Goal: Information Seeking & Learning: Compare options

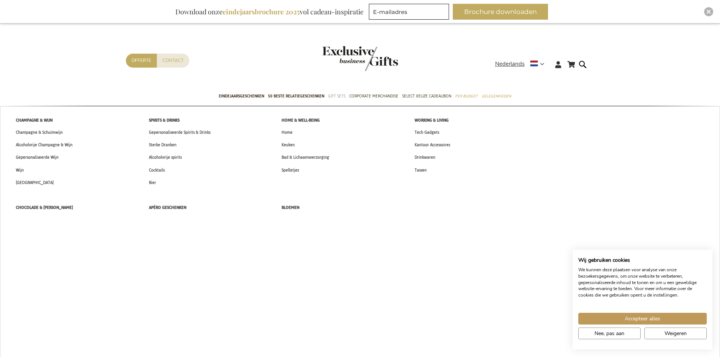
click at [332, 98] on span "Gift Sets" at bounding box center [336, 96] width 17 height 8
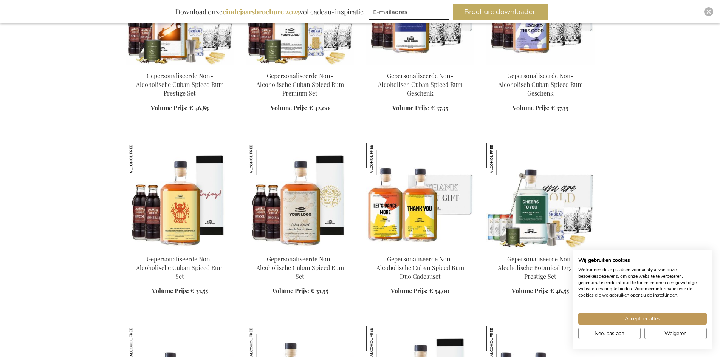
scroll to position [870, 0]
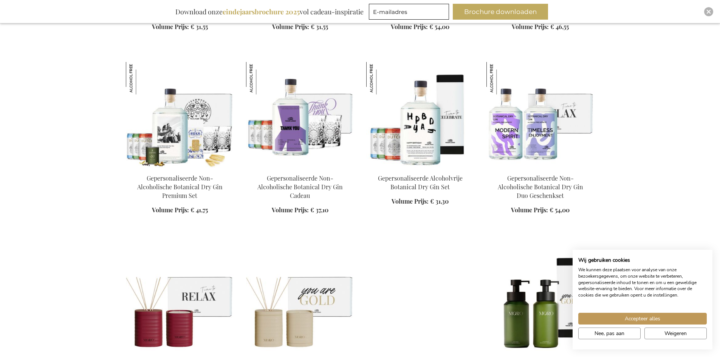
scroll to position [1059, 0]
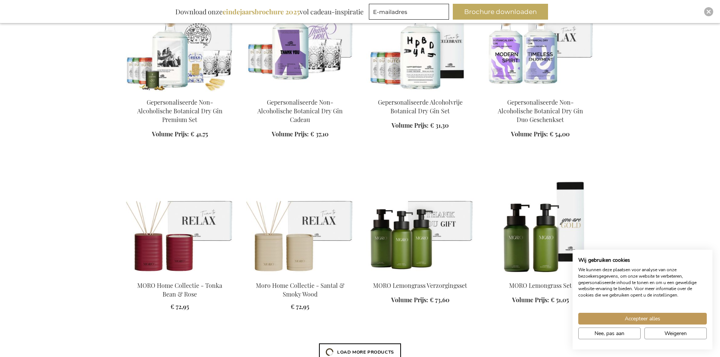
click at [319, 214] on img at bounding box center [300, 222] width 108 height 106
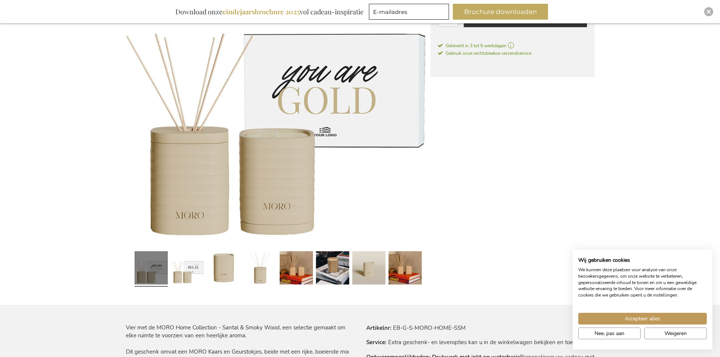
scroll to position [189, 0]
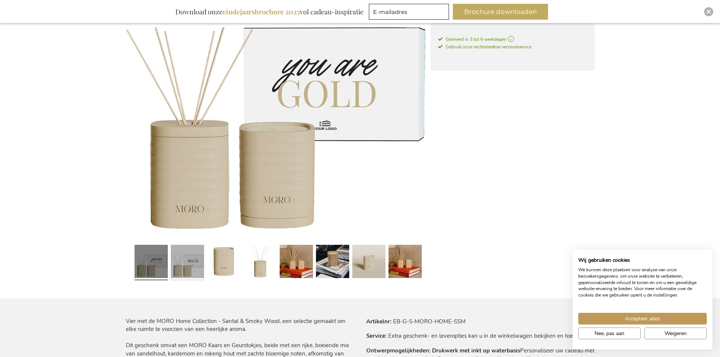
click at [197, 261] on link at bounding box center [187, 263] width 33 height 42
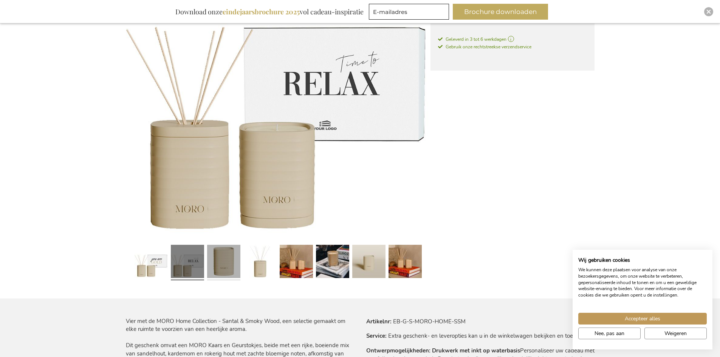
click at [216, 259] on link at bounding box center [223, 263] width 33 height 42
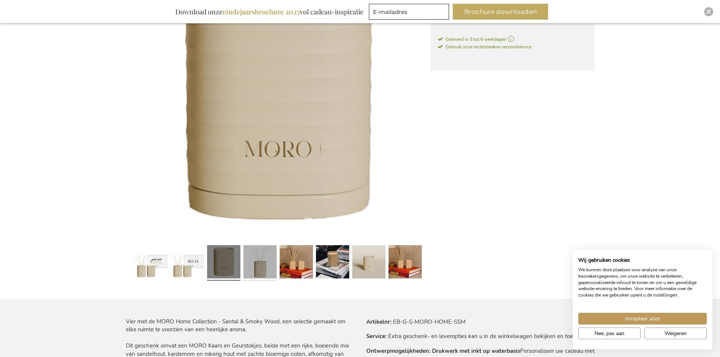
click at [251, 259] on link at bounding box center [260, 263] width 33 height 42
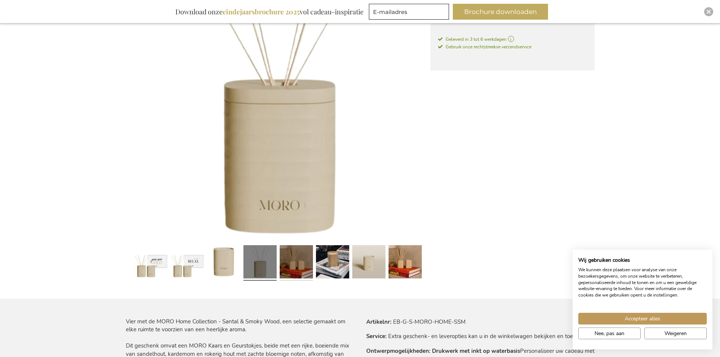
click at [290, 259] on link at bounding box center [296, 263] width 33 height 42
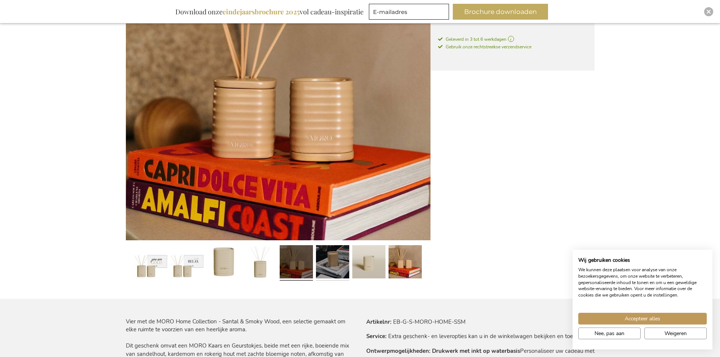
click at [319, 259] on link at bounding box center [332, 263] width 33 height 42
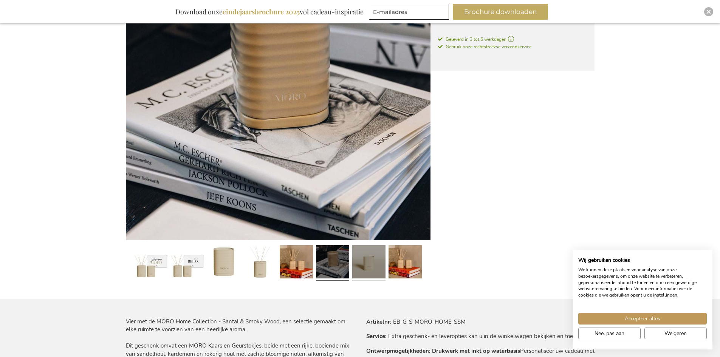
click at [367, 263] on link at bounding box center [368, 263] width 33 height 42
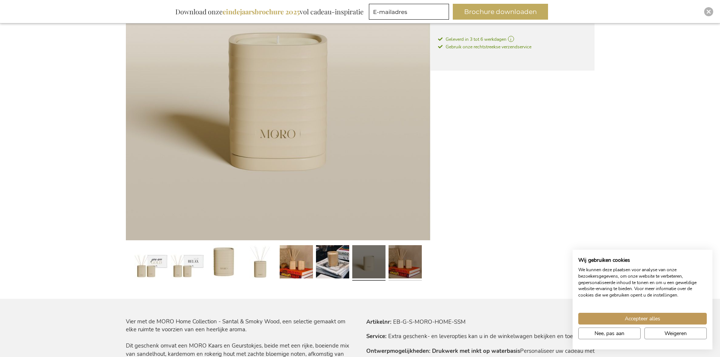
click at [393, 262] on link at bounding box center [405, 263] width 33 height 42
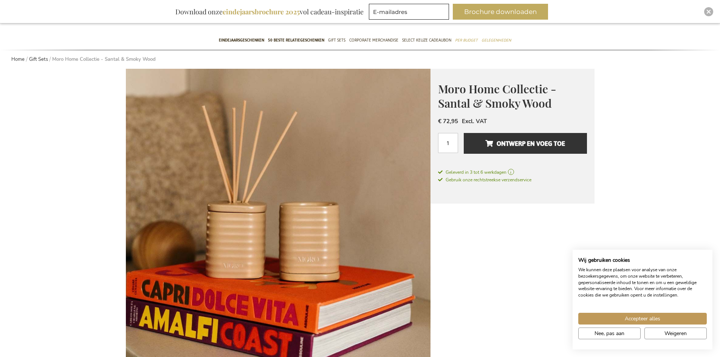
scroll to position [0, 0]
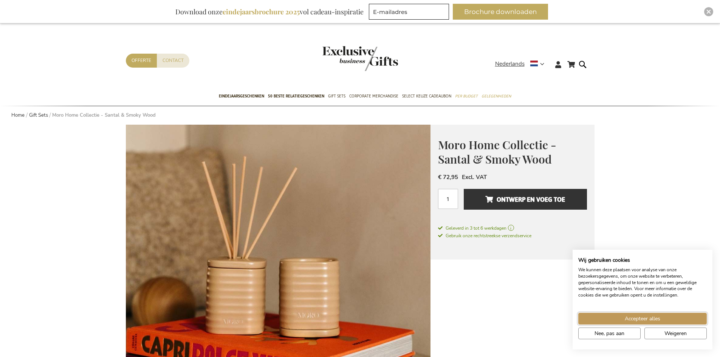
click at [657, 318] on span "Accepteer alles" at bounding box center [643, 319] width 36 height 8
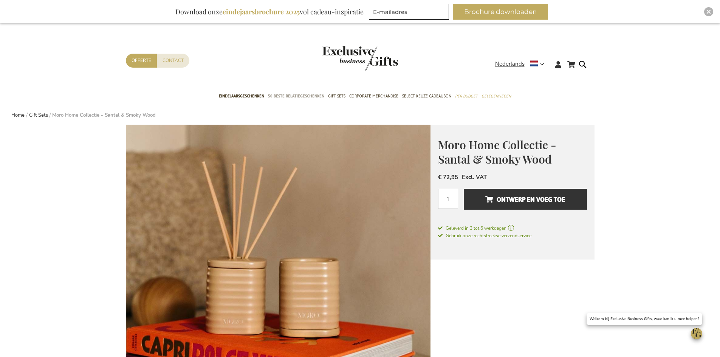
click at [317, 96] on span "50 beste relatiegeschenken" at bounding box center [296, 96] width 56 height 8
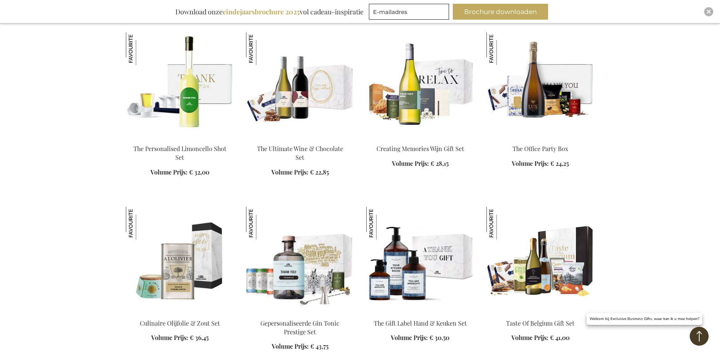
scroll to position [756, 0]
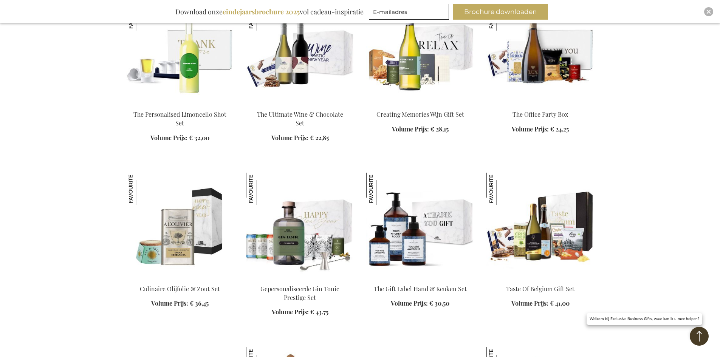
scroll to position [567, 0]
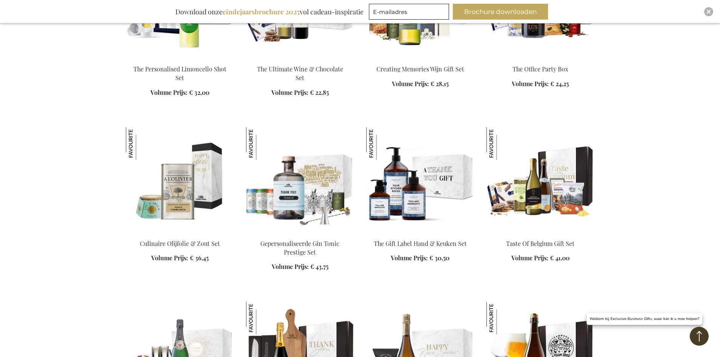
scroll to position [794, 0]
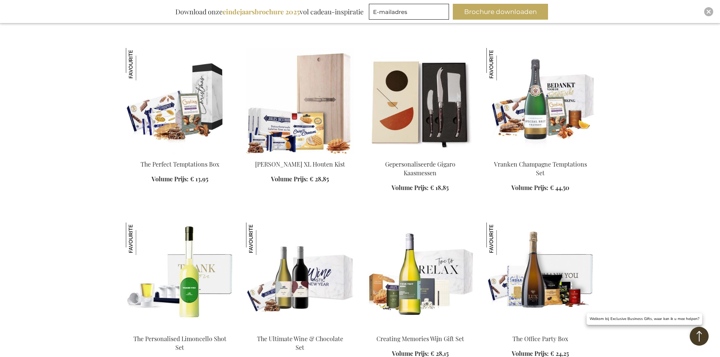
scroll to position [454, 0]
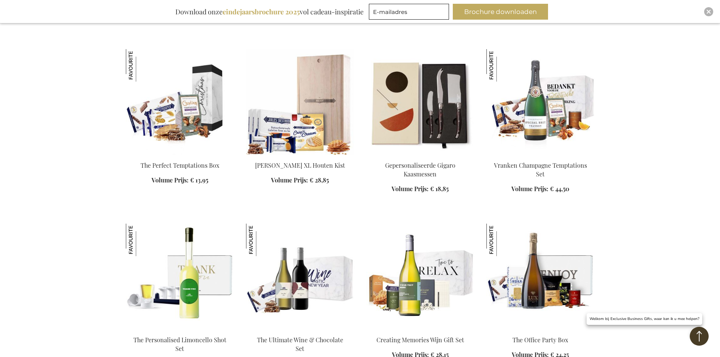
click at [558, 263] on img at bounding box center [541, 277] width 108 height 106
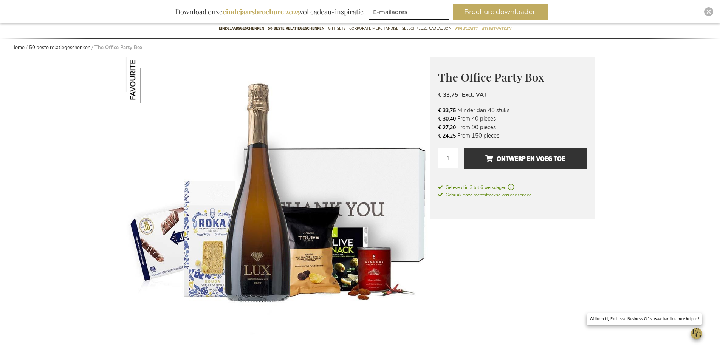
scroll to position [151, 0]
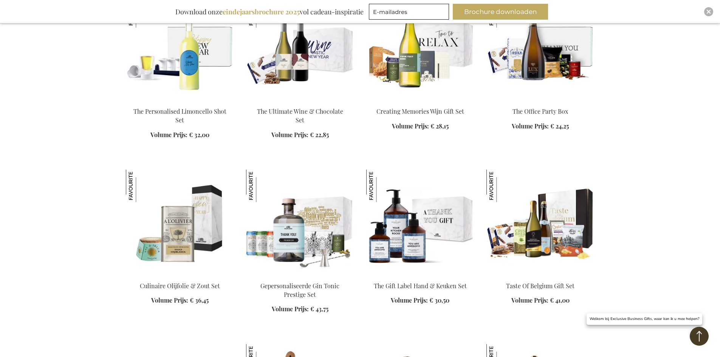
scroll to position [715, 0]
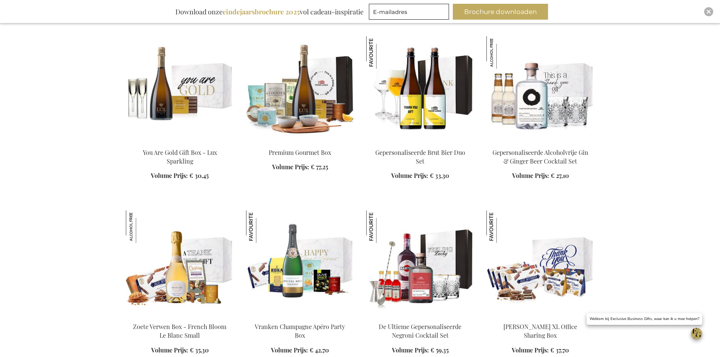
scroll to position [1169, 0]
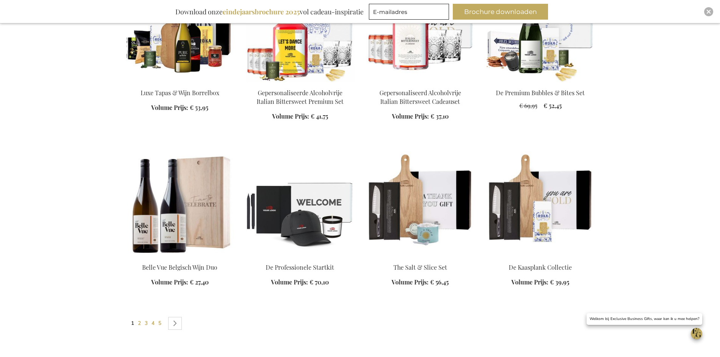
scroll to position [1585, 0]
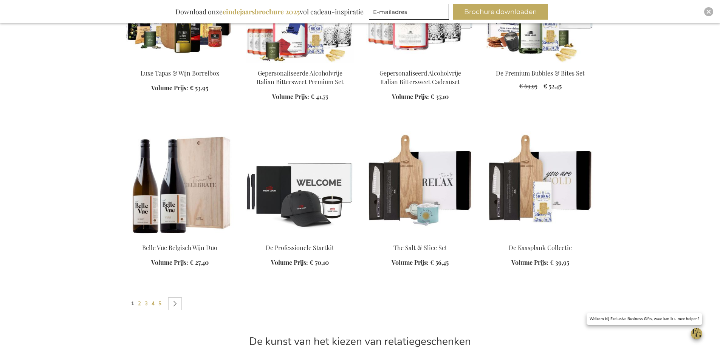
click at [427, 185] on img at bounding box center [420, 185] width 108 height 106
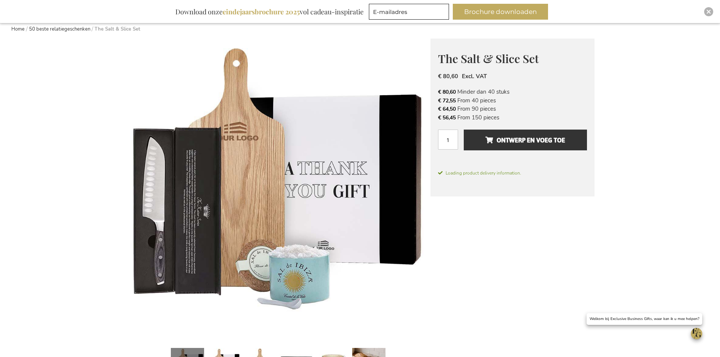
scroll to position [82, 0]
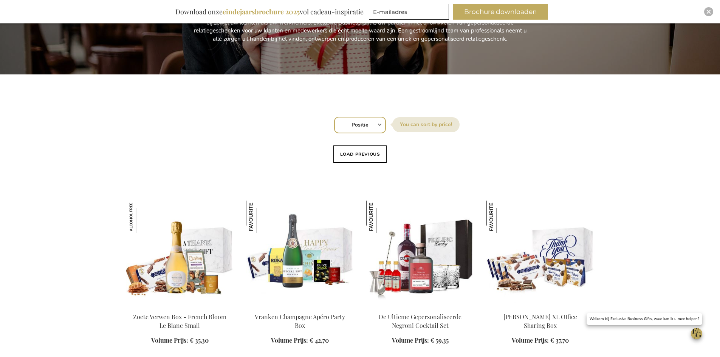
scroll to position [113, 0]
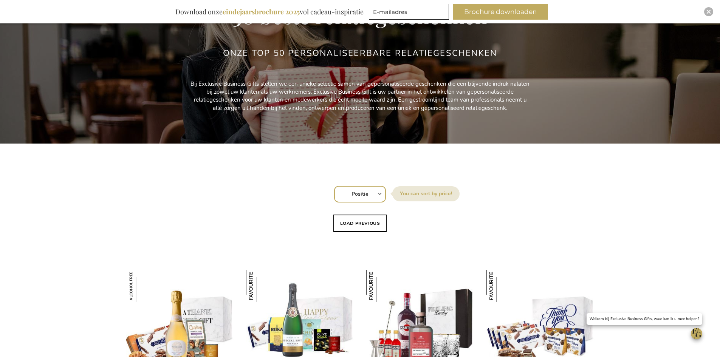
click at [370, 195] on select "Positie Best Sellers Meest bekeken Nieuw Biggest Saving Price: low to high Pric…" at bounding box center [360, 194] width 52 height 17
select select "price_asc"
click at [334, 186] on select "Positie Best Sellers Meest bekeken Nieuw Biggest Saving Price: low to high Pric…" at bounding box center [360, 194] width 52 height 17
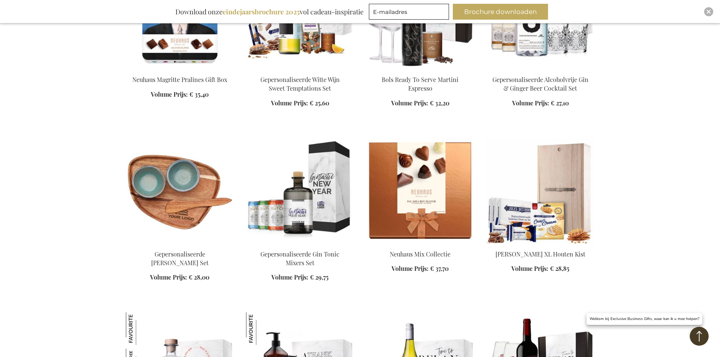
scroll to position [870, 0]
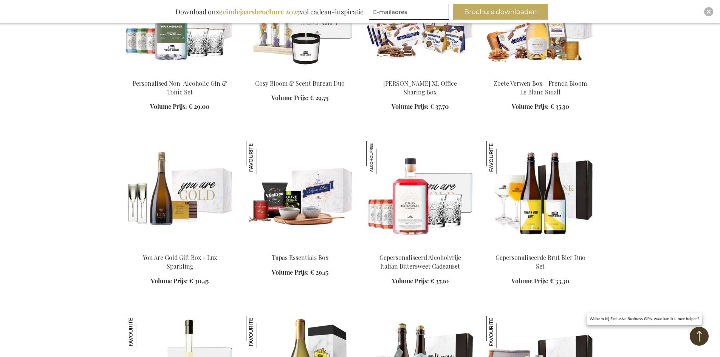
scroll to position [1361, 0]
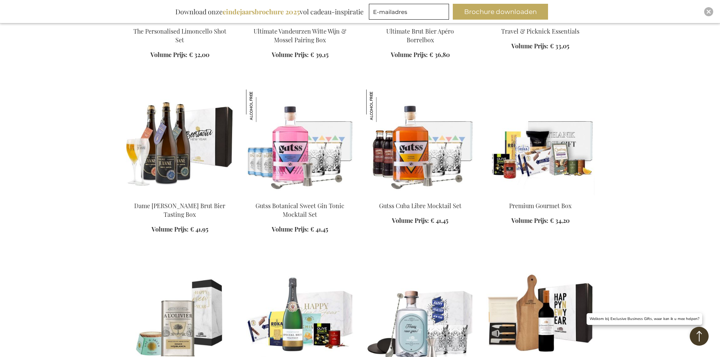
scroll to position [1702, 0]
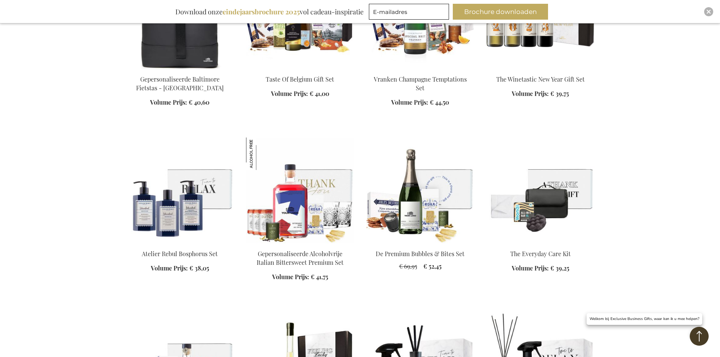
scroll to position [2231, 0]
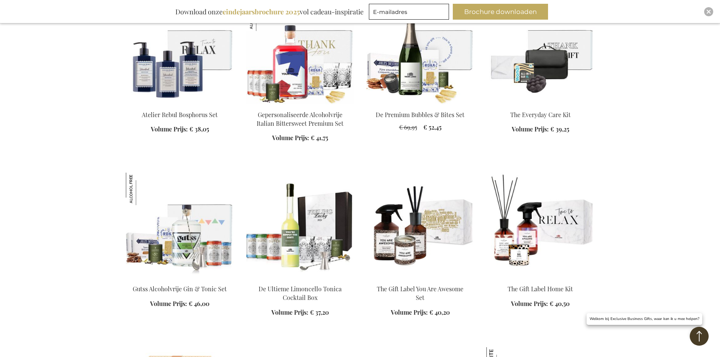
scroll to position [2231, 0]
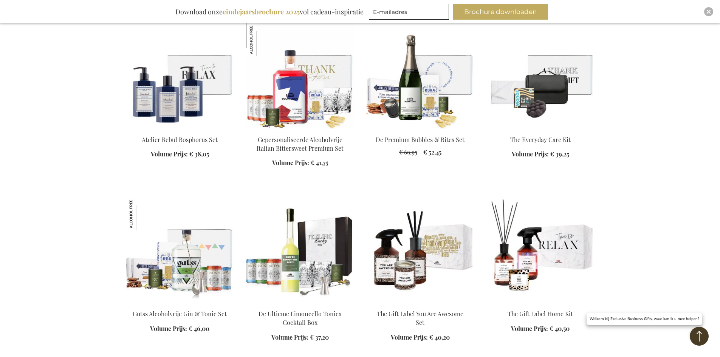
scroll to position [2345, 0]
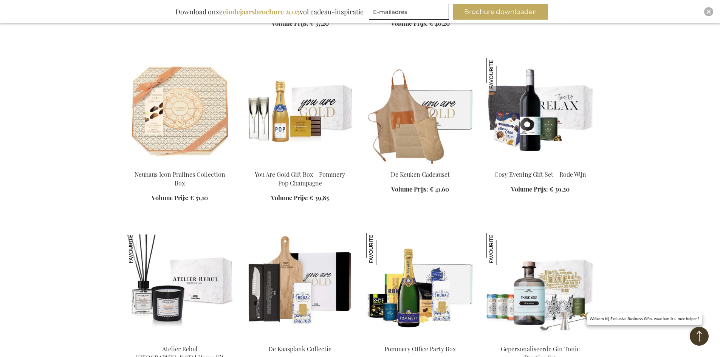
scroll to position [2609, 0]
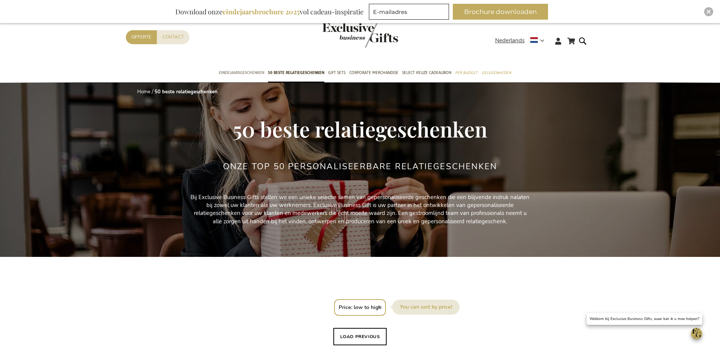
click at [261, 73] on span "Eindejaarsgeschenken" at bounding box center [241, 73] width 45 height 8
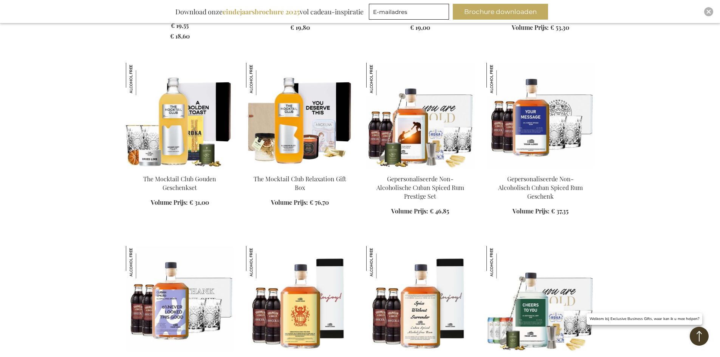
scroll to position [794, 0]
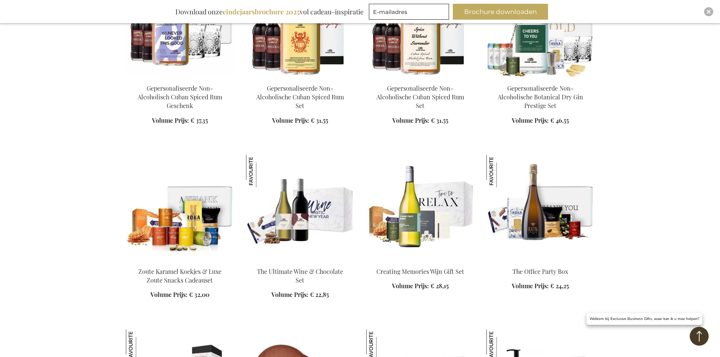
scroll to position [1021, 0]
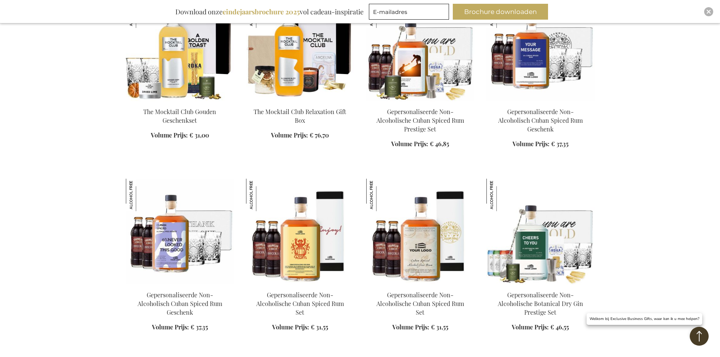
scroll to position [681, 0]
